Goal: Task Accomplishment & Management: Manage account settings

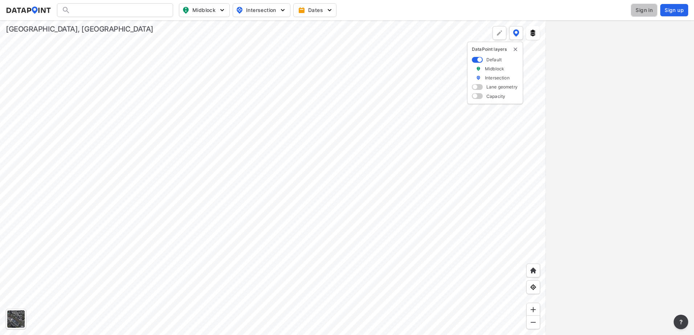
click at [645, 12] on span "Sign in" at bounding box center [644, 10] width 17 height 7
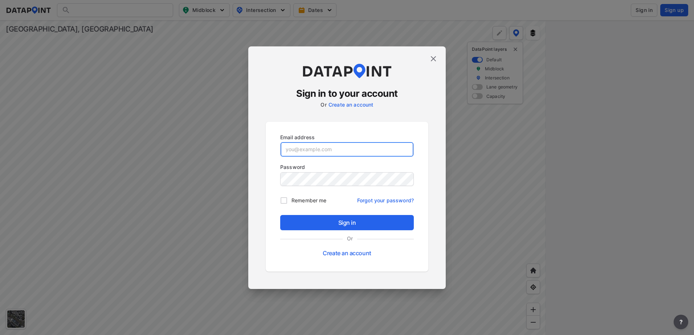
type input "[EMAIL_ADDRESS][DOMAIN_NAME]"
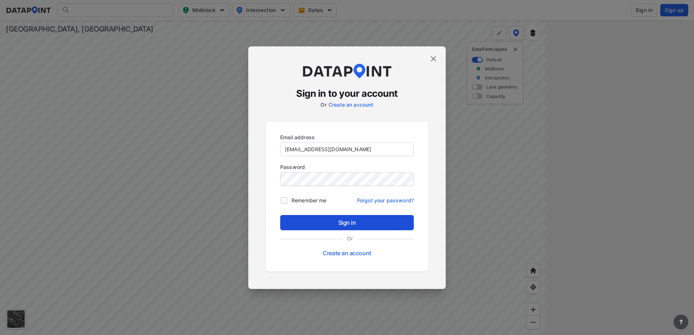
click at [348, 224] on span "Sign in" at bounding box center [347, 223] width 122 height 9
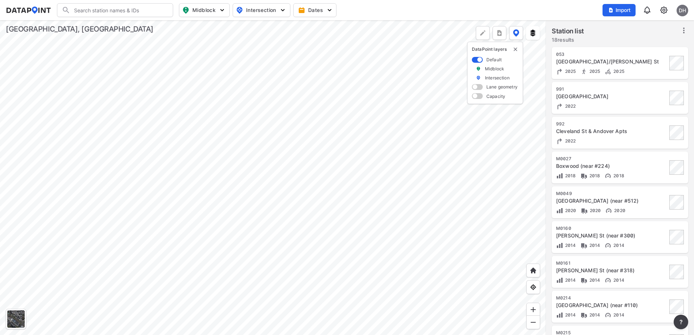
click at [209, 123] on div at bounding box center [273, 177] width 546 height 315
